Goal: Navigation & Orientation: Find specific page/section

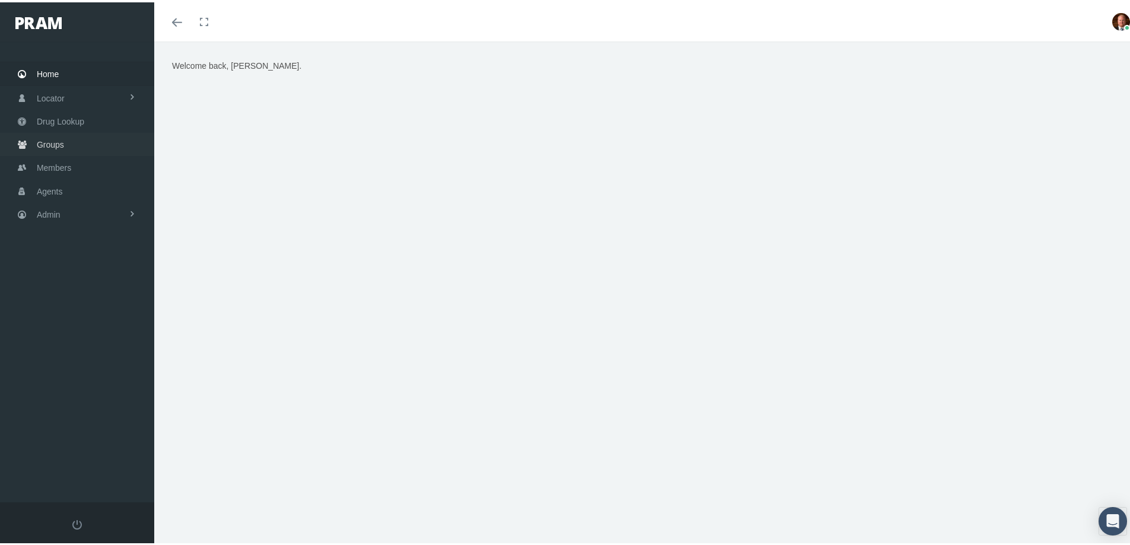
click at [62, 141] on span "Groups" at bounding box center [50, 142] width 27 height 23
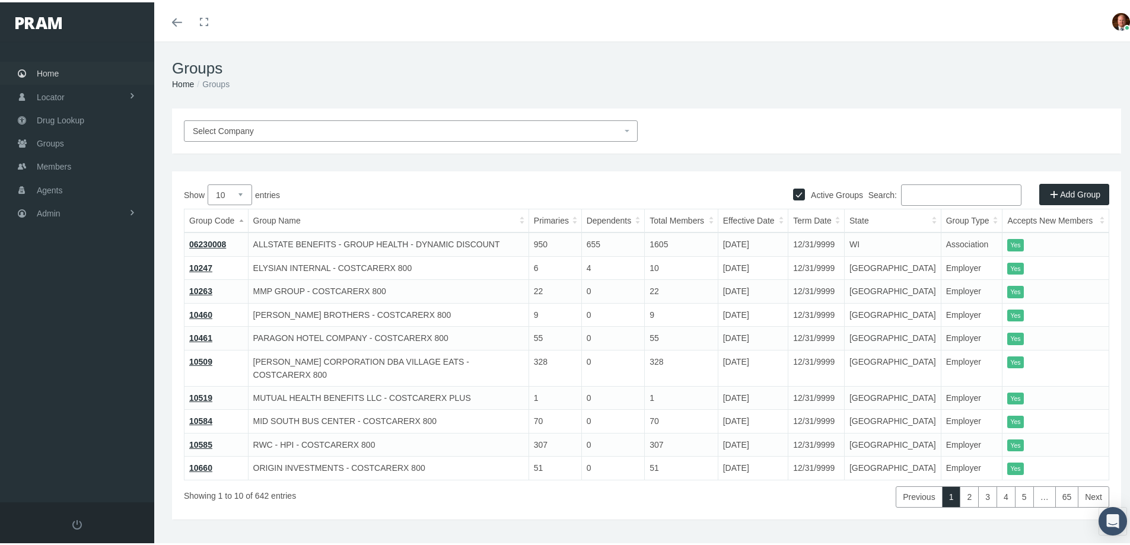
click at [44, 64] on span "Home" at bounding box center [48, 71] width 22 height 23
